Goal: Information Seeking & Learning: Find specific fact

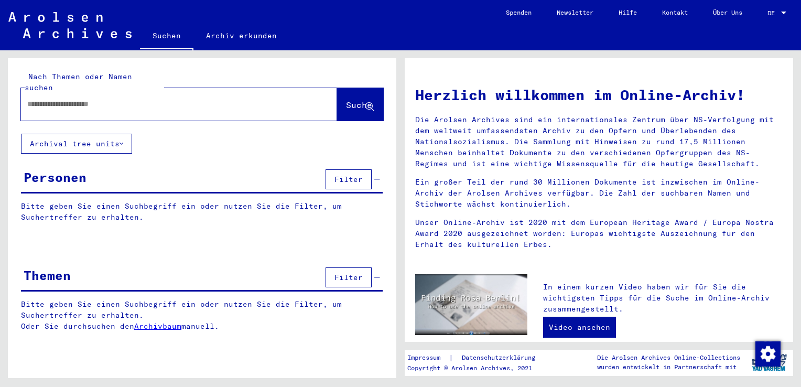
click at [153, 99] on input "text" at bounding box center [166, 104] width 278 height 11
click at [350, 102] on button "Suche" at bounding box center [360, 104] width 46 height 33
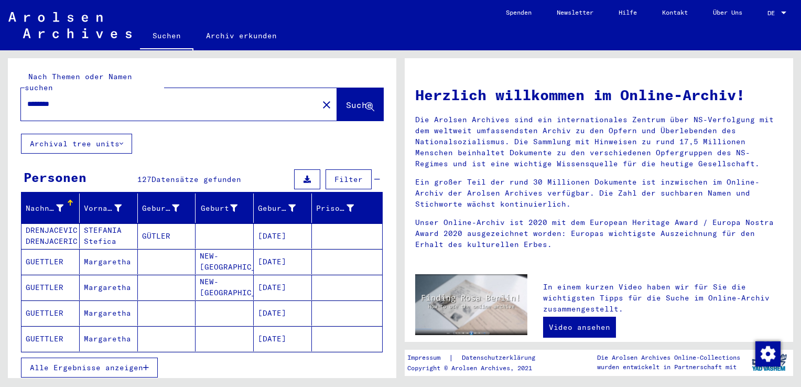
click at [199, 99] on input "********" at bounding box center [166, 104] width 278 height 11
type input "**********"
click at [365, 103] on icon at bounding box center [369, 107] width 9 height 9
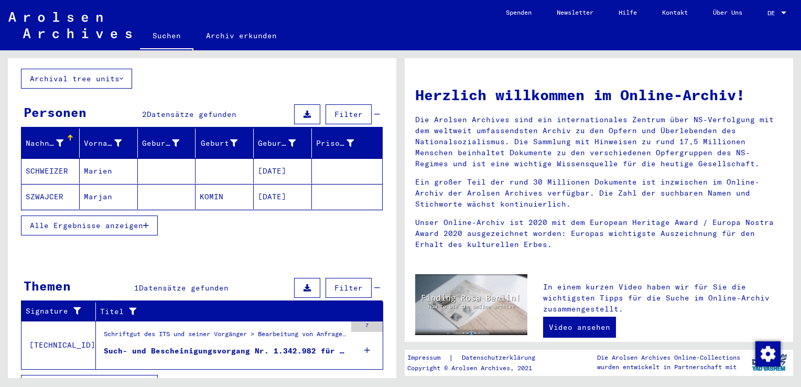
scroll to position [73, 0]
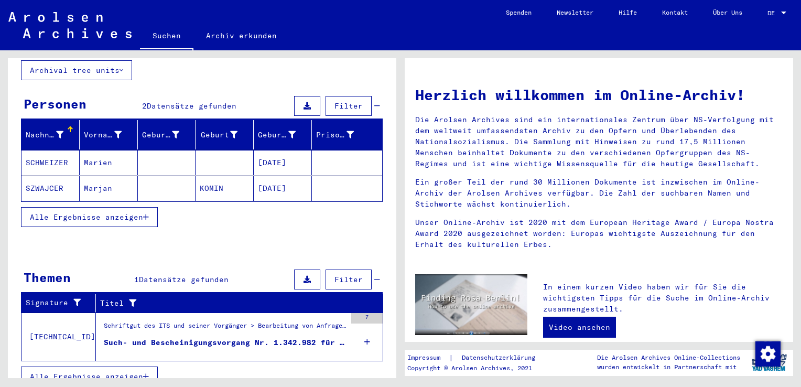
click at [291, 178] on mat-cell "[DATE]" at bounding box center [283, 188] width 58 height 25
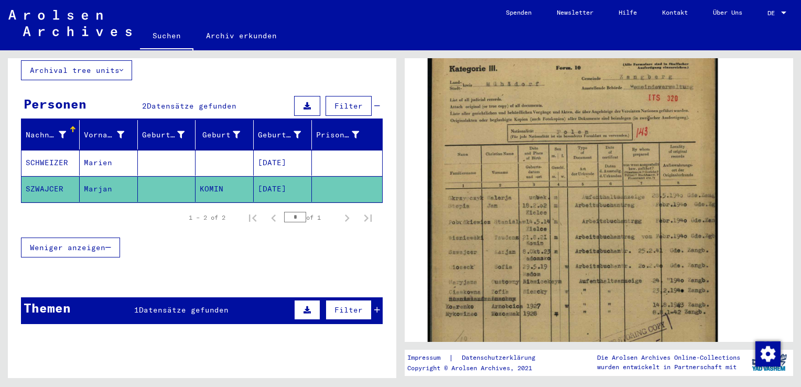
click at [543, 234] on img at bounding box center [573, 246] width 290 height 405
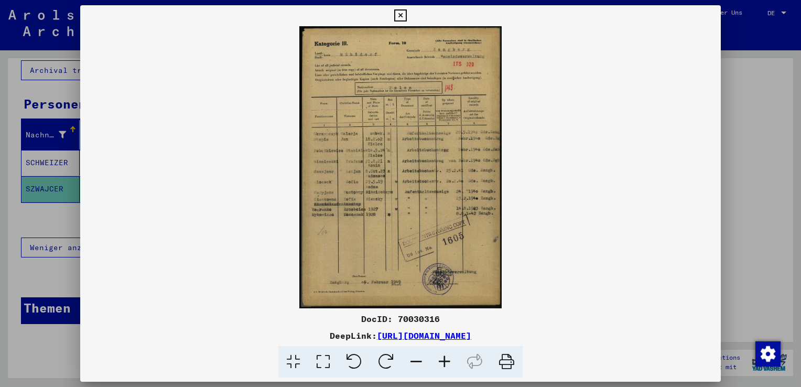
click at [446, 364] on icon at bounding box center [444, 362] width 28 height 32
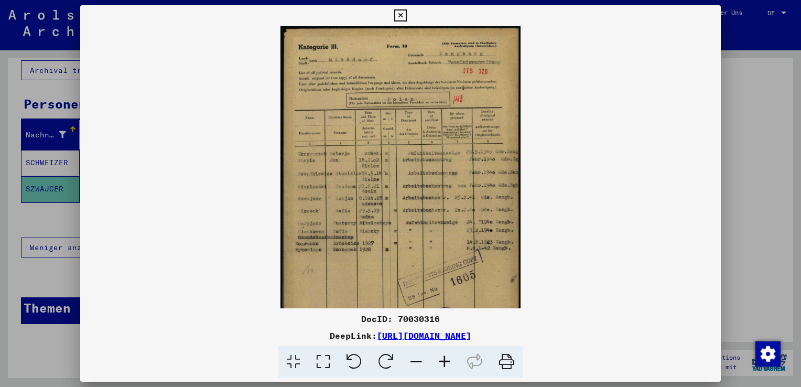
click at [446, 364] on icon at bounding box center [444, 362] width 28 height 32
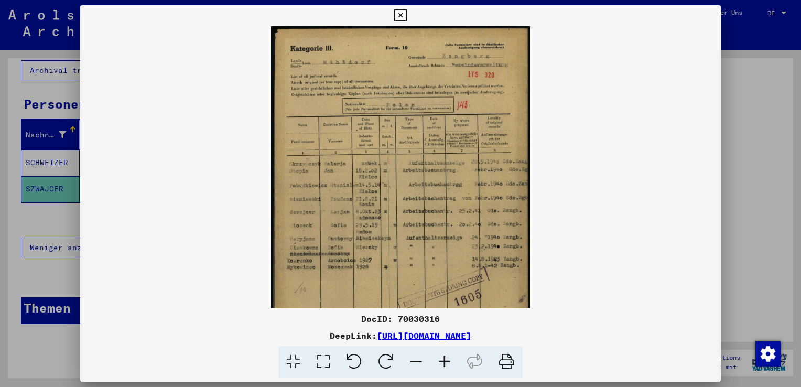
click at [446, 364] on icon at bounding box center [444, 362] width 28 height 32
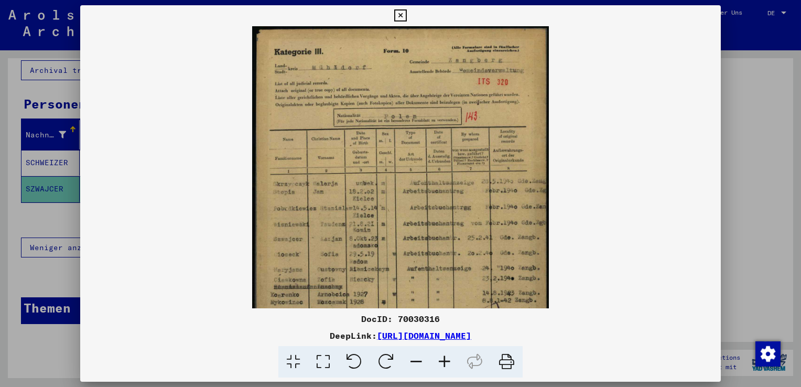
click at [446, 364] on icon at bounding box center [444, 362] width 28 height 32
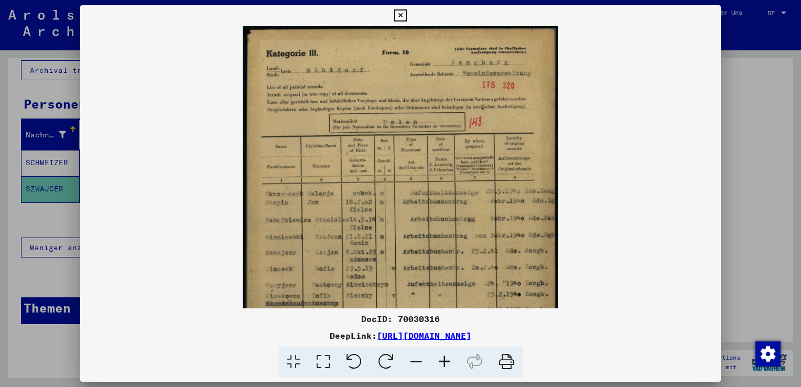
click at [446, 364] on icon at bounding box center [444, 362] width 28 height 32
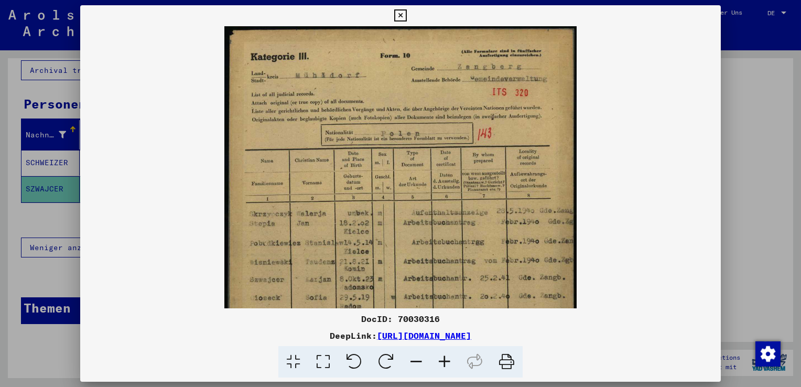
click at [446, 364] on icon at bounding box center [444, 362] width 28 height 32
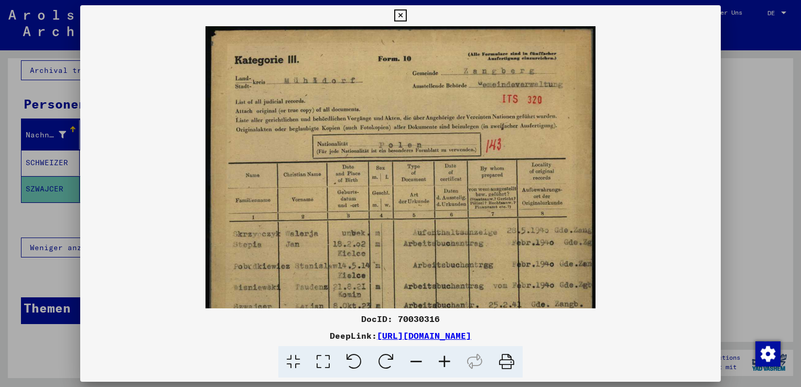
click at [446, 364] on icon at bounding box center [444, 362] width 28 height 32
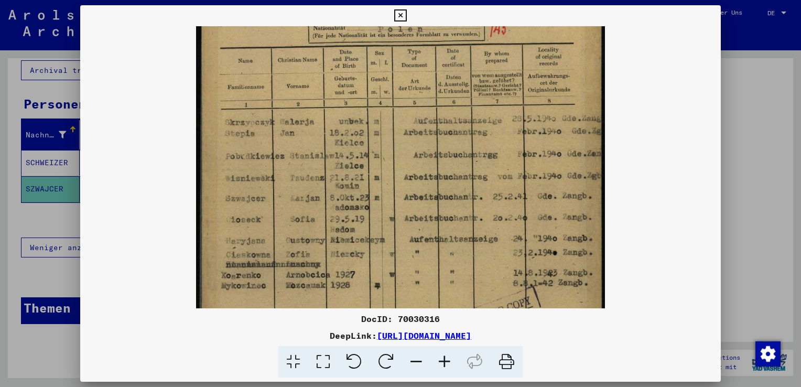
drag, startPoint x: 408, startPoint y: 239, endPoint x: 384, endPoint y: 91, distance: 149.3
click at [384, 101] on img at bounding box center [400, 190] width 409 height 570
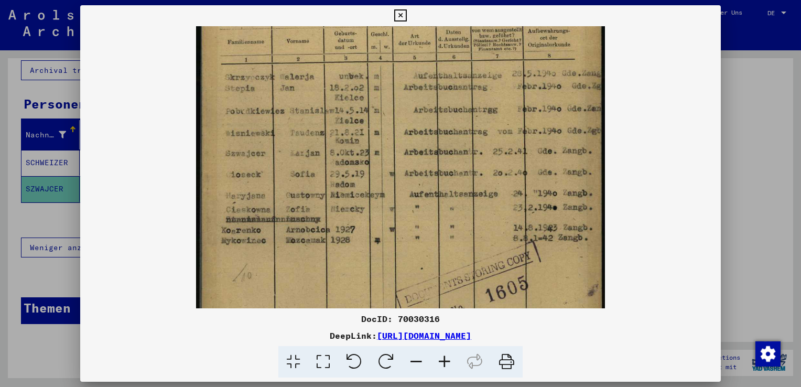
scroll to position [165, 0]
drag, startPoint x: 442, startPoint y: 160, endPoint x: 416, endPoint y: 160, distance: 26.7
click at [416, 160] on img at bounding box center [400, 146] width 409 height 570
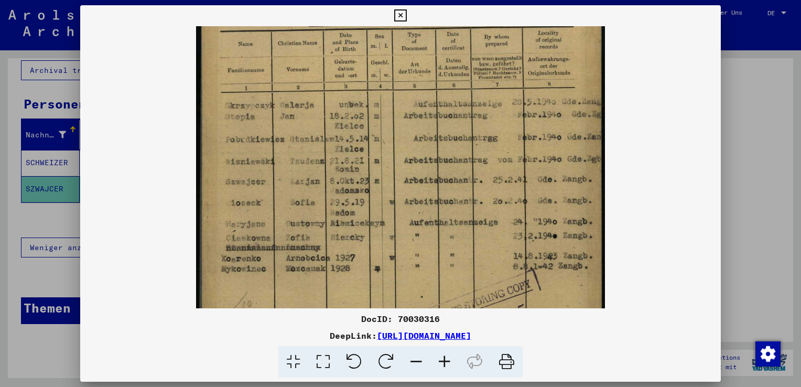
scroll to position [125, 0]
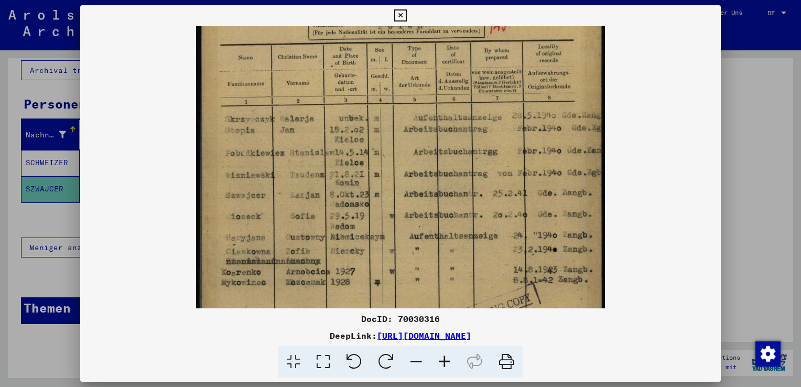
drag, startPoint x: 509, startPoint y: 155, endPoint x: 500, endPoint y: 191, distance: 37.8
click at [499, 195] on img at bounding box center [400, 186] width 409 height 570
click at [740, 83] on div at bounding box center [400, 193] width 801 height 387
